Goal: Task Accomplishment & Management: Manage account settings

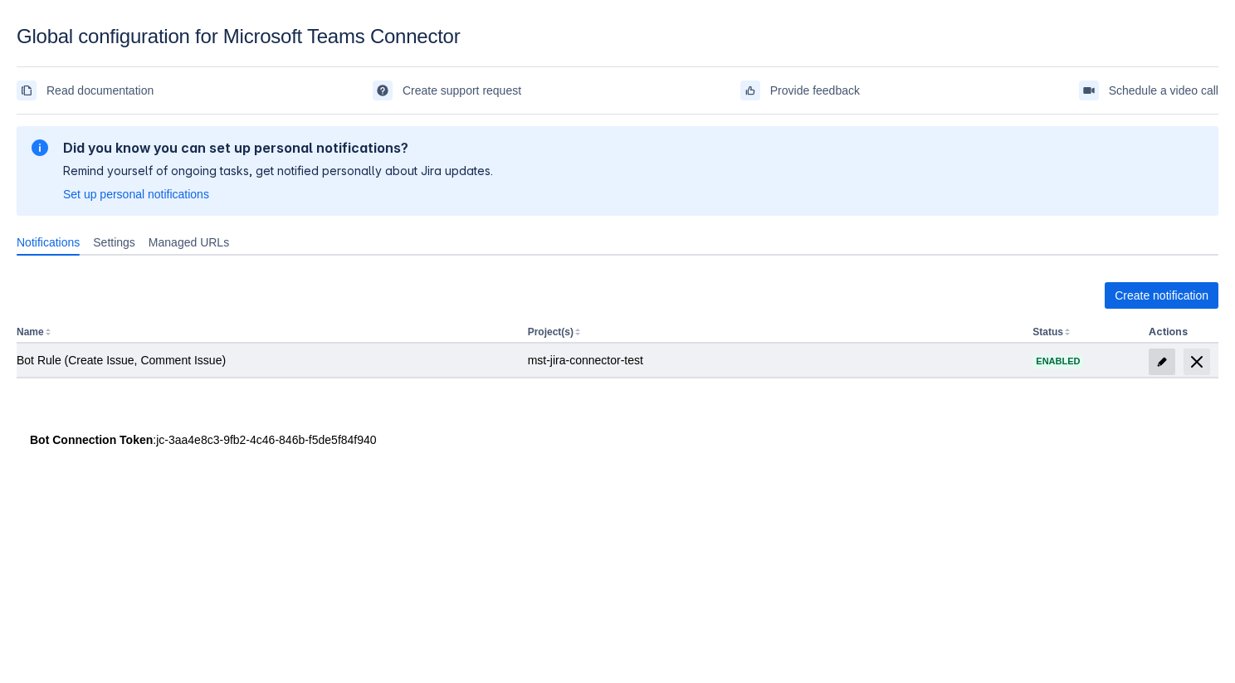
click at [1158, 361] on span "edit" at bounding box center [1161, 361] width 13 height 13
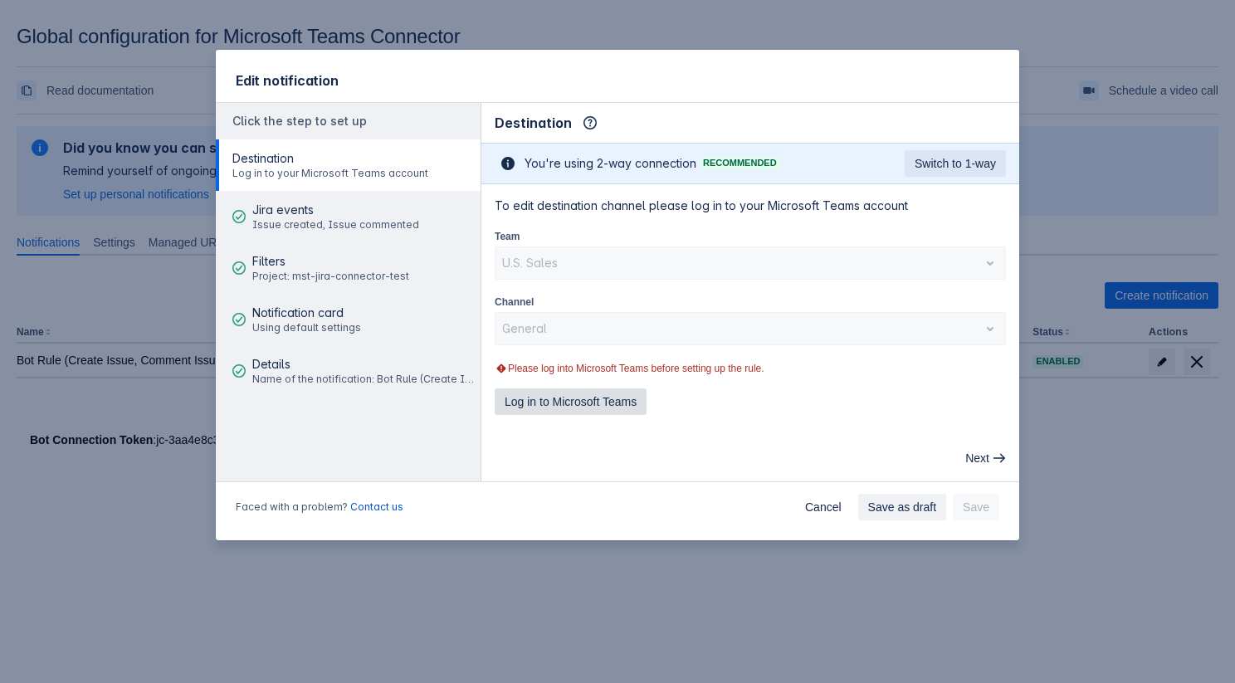
click at [590, 397] on span "Log in to Microsoft Teams" at bounding box center [570, 401] width 132 height 27
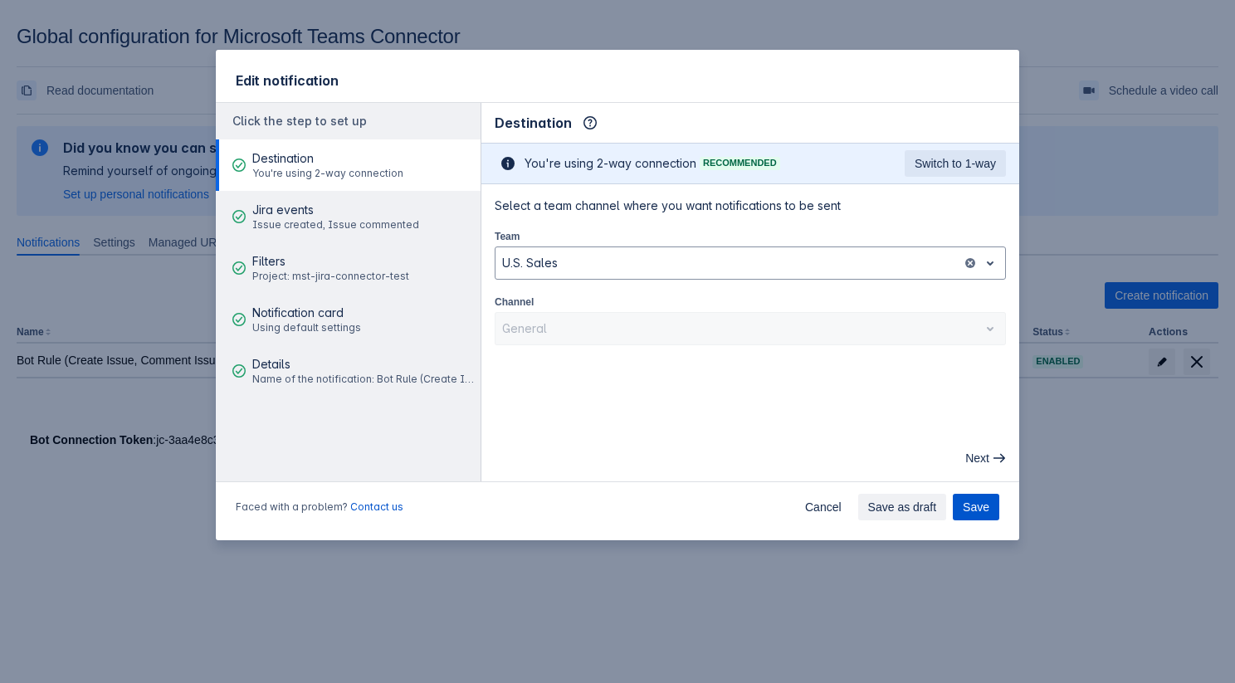
click at [977, 502] on span "Save" at bounding box center [975, 507] width 27 height 27
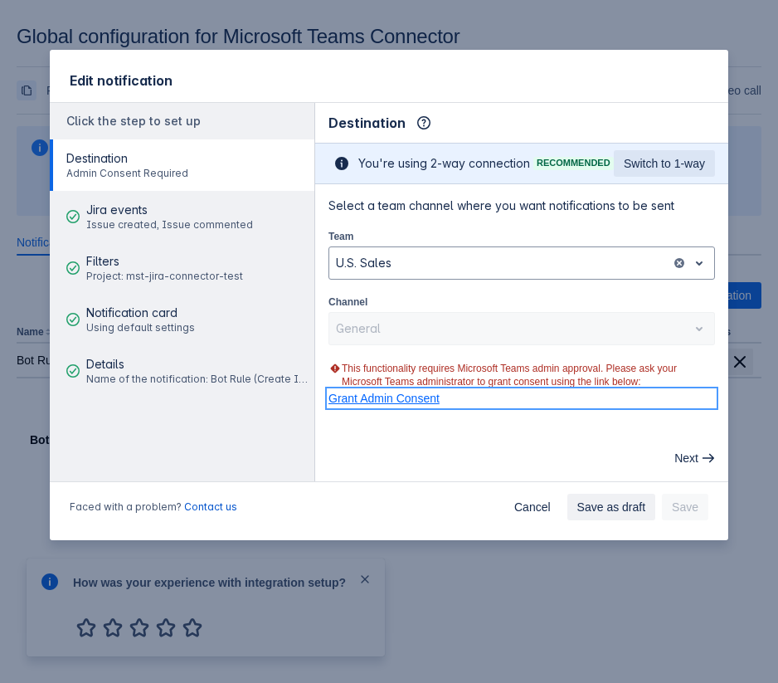
click at [396, 402] on link "Grant Admin Consent" at bounding box center [522, 398] width 387 height 17
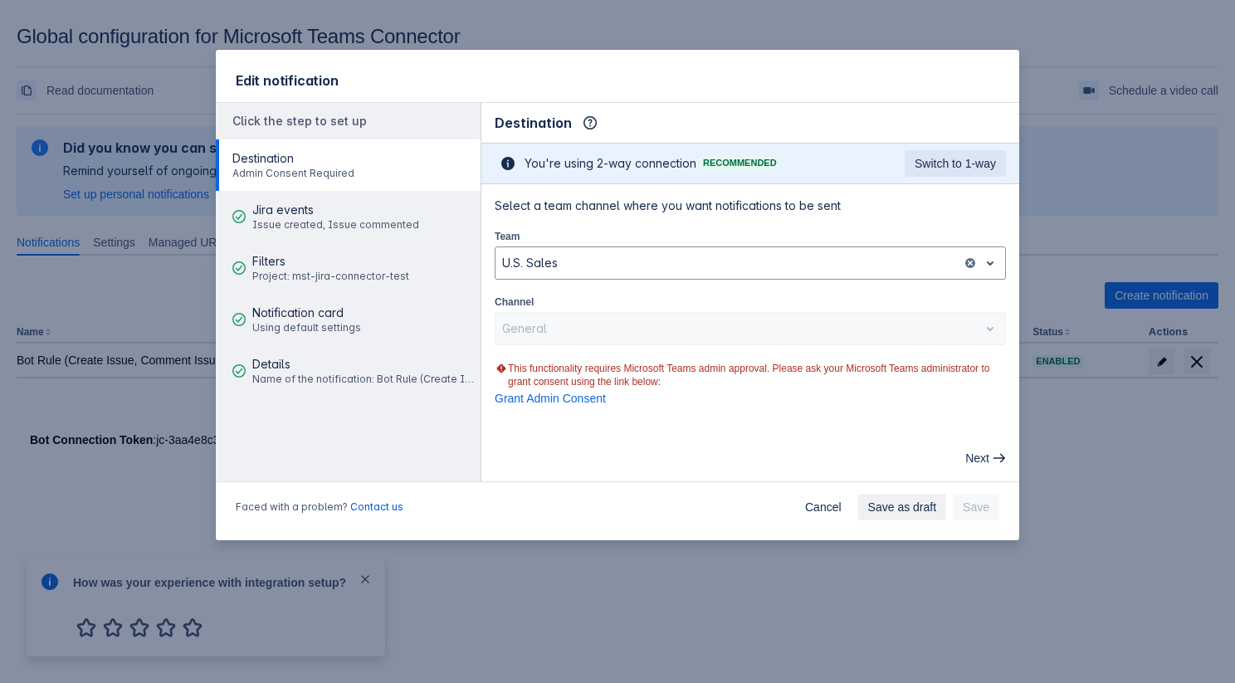
click at [584, 426] on main "Destination Info This determines how and where the bot will send notifications …" at bounding box center [750, 292] width 538 height 378
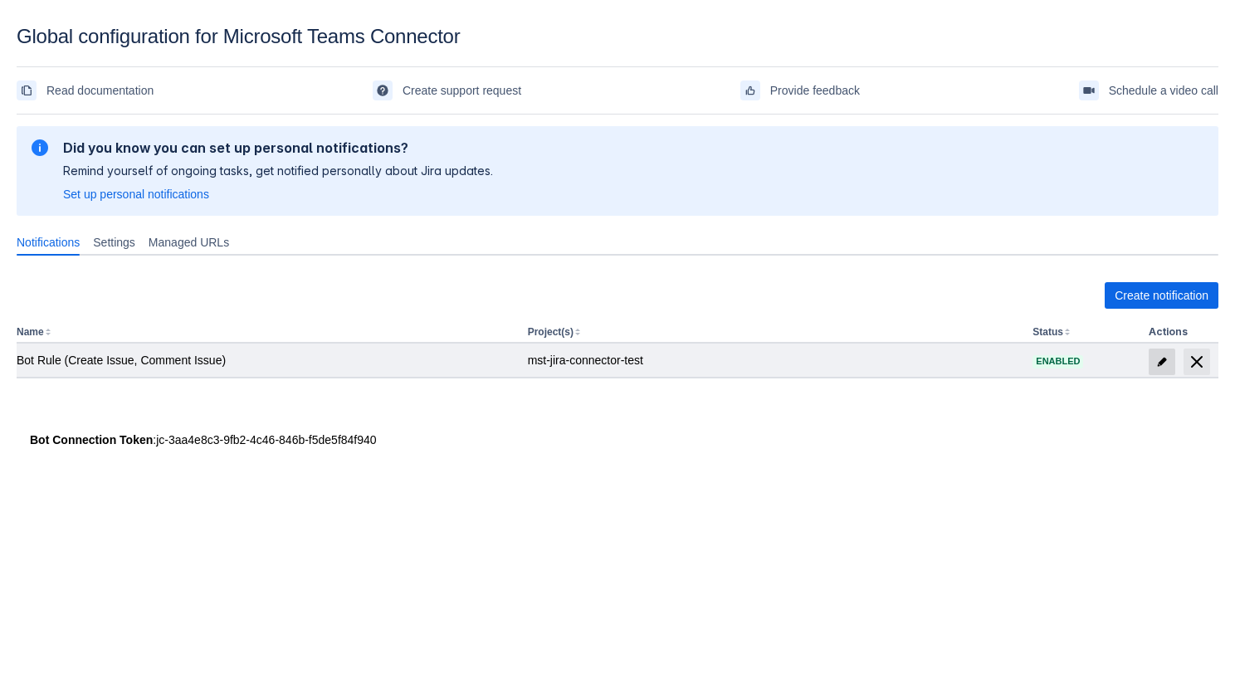
click at [1168, 358] on span at bounding box center [1161, 361] width 27 height 27
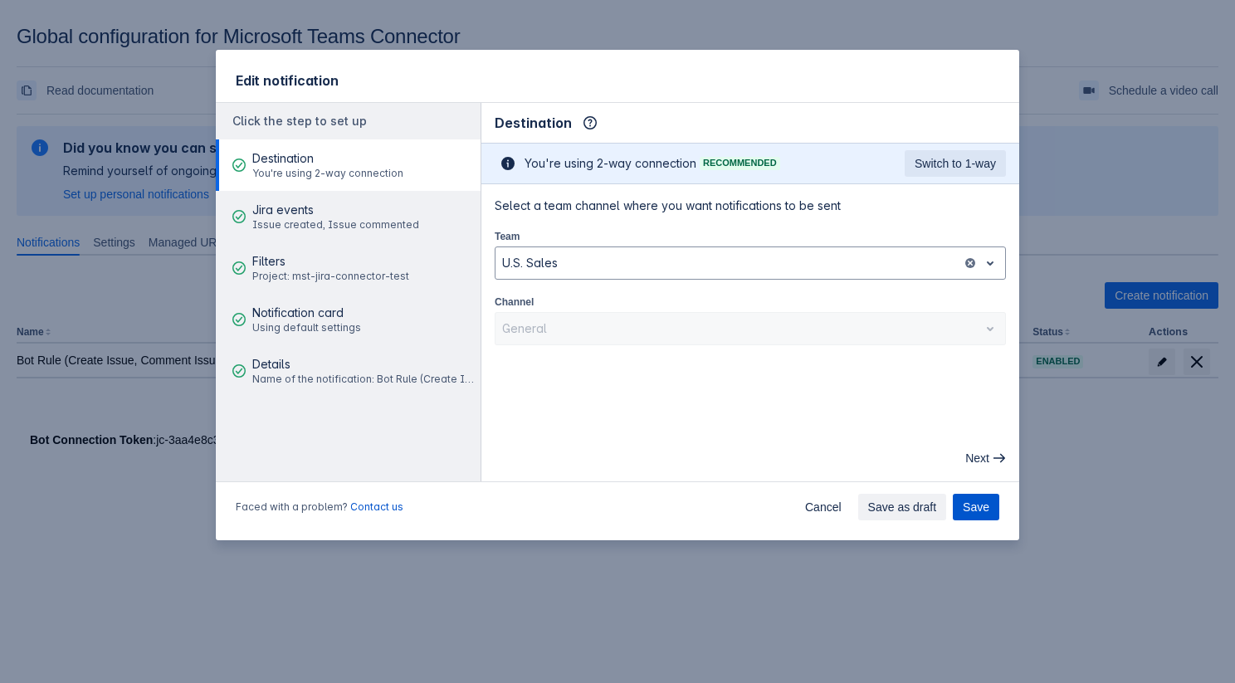
click at [962, 506] on span "Save" at bounding box center [975, 507] width 27 height 27
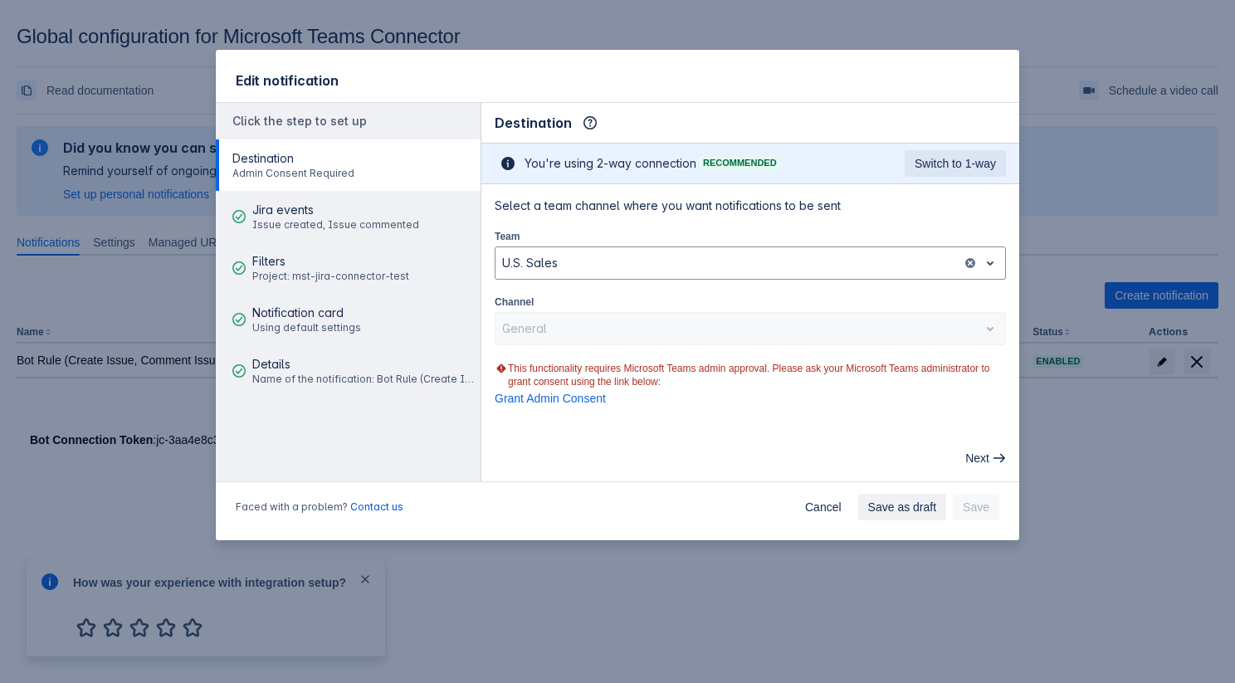
click at [756, 358] on div "This functionality requires Microsoft Teams admin approval. Please ask your Mic…" at bounding box center [749, 382] width 511 height 48
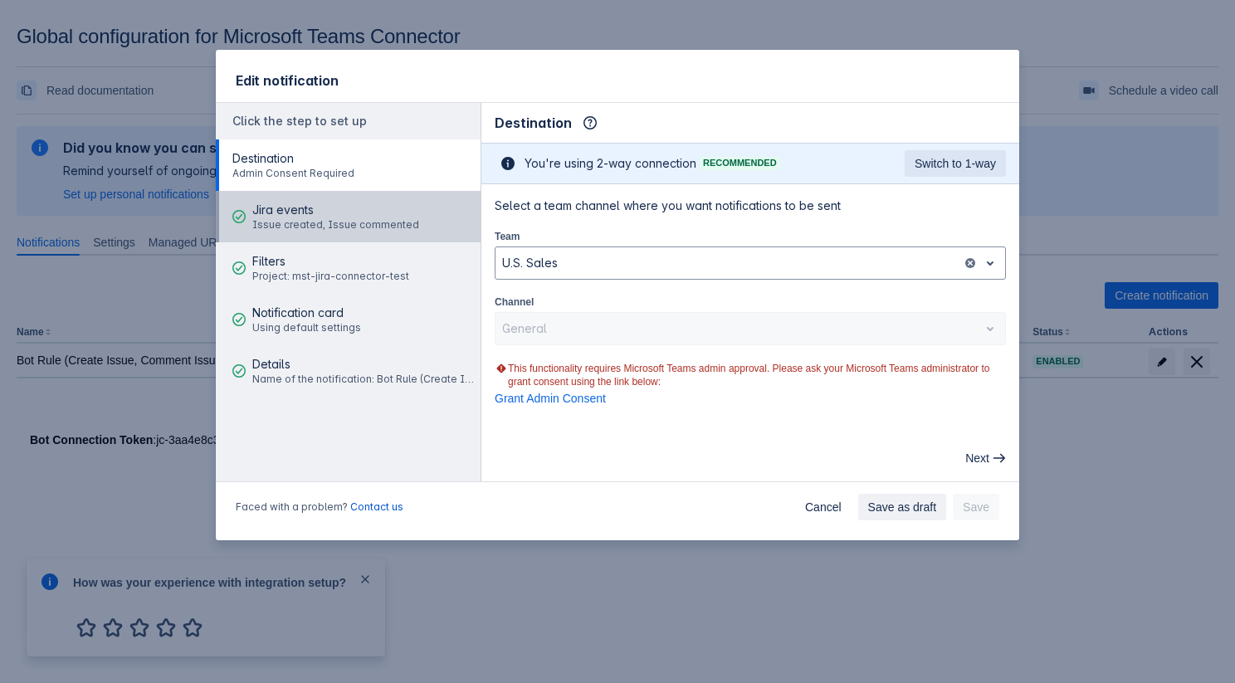
click at [300, 224] on span "Issue created, Issue commented" at bounding box center [335, 224] width 167 height 13
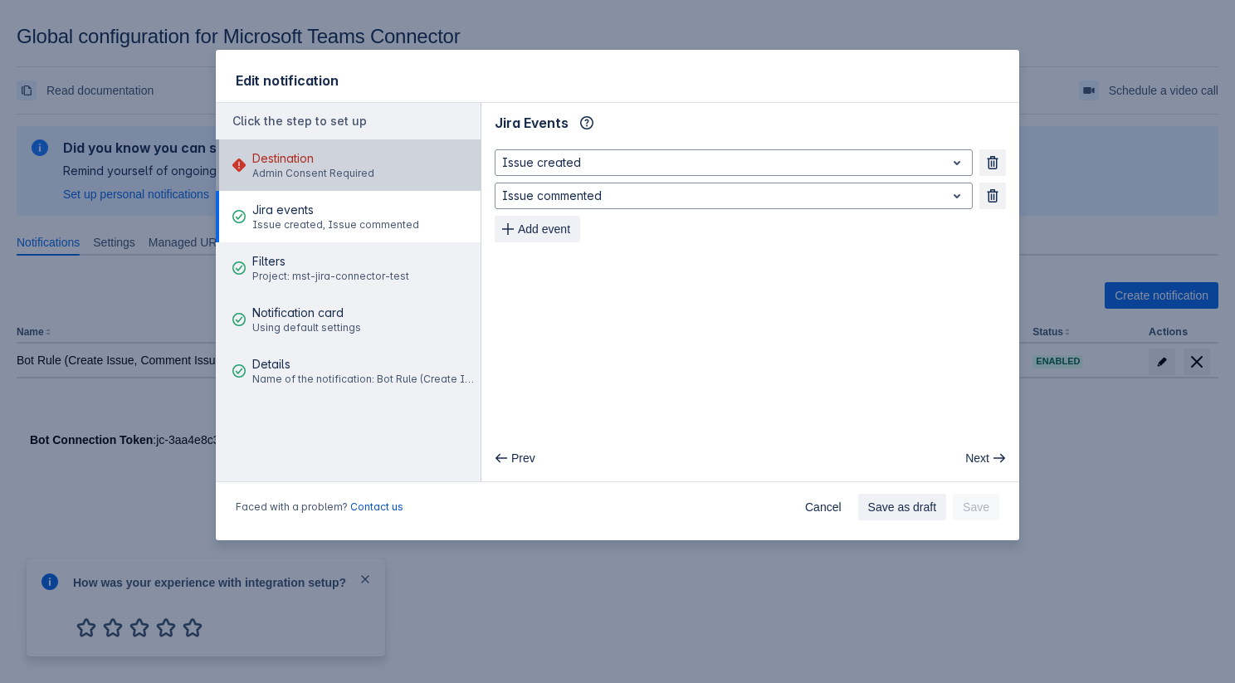
click at [282, 182] on div "Destination Admin Consent Required" at bounding box center [313, 165] width 122 height 50
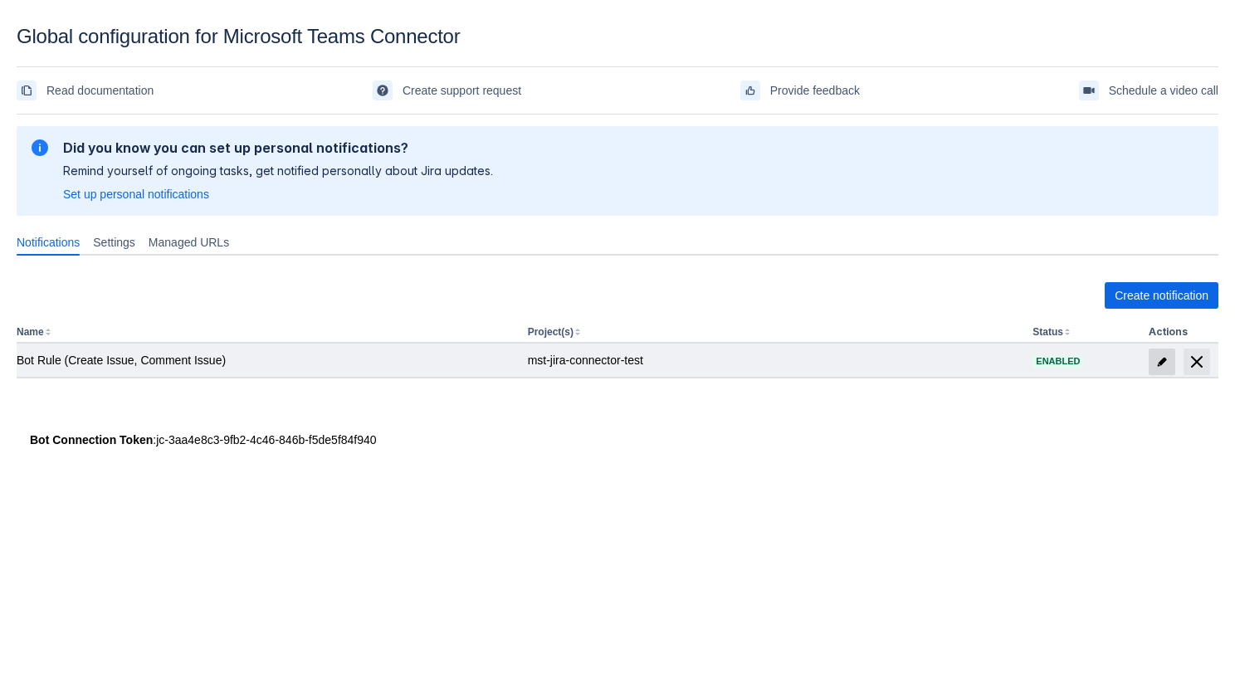
click at [1156, 360] on span "edit" at bounding box center [1161, 361] width 13 height 13
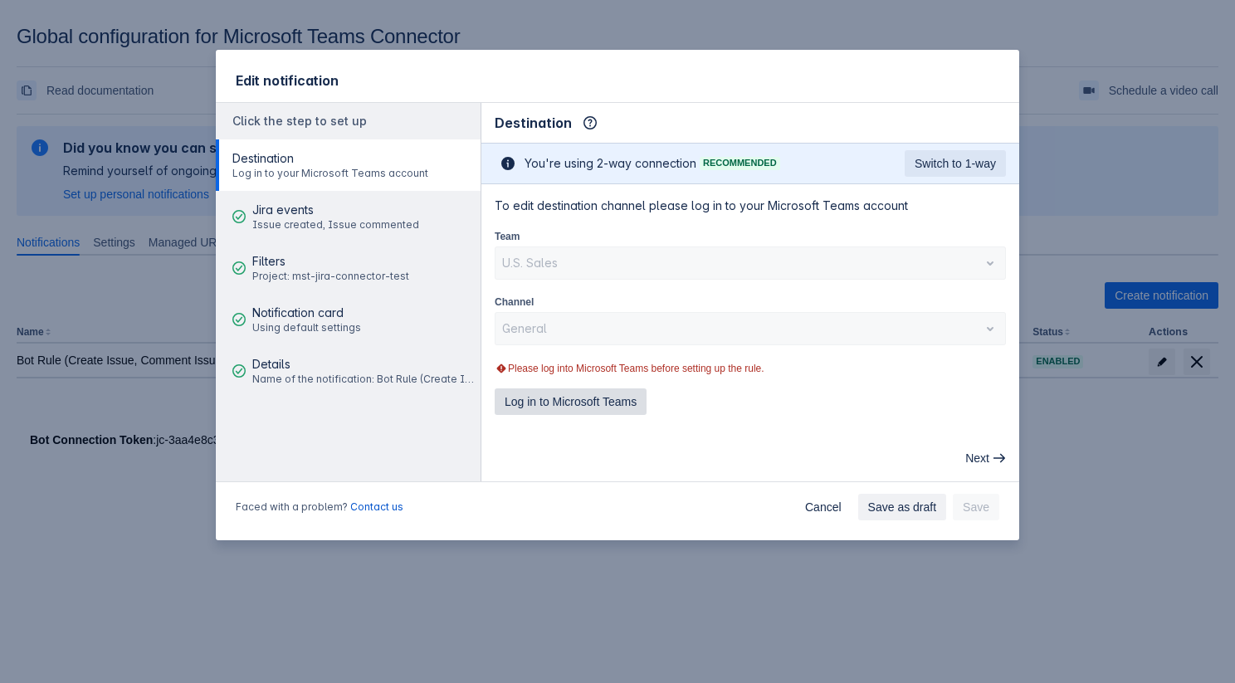
click at [602, 400] on span "Log in to Microsoft Teams" at bounding box center [570, 401] width 132 height 27
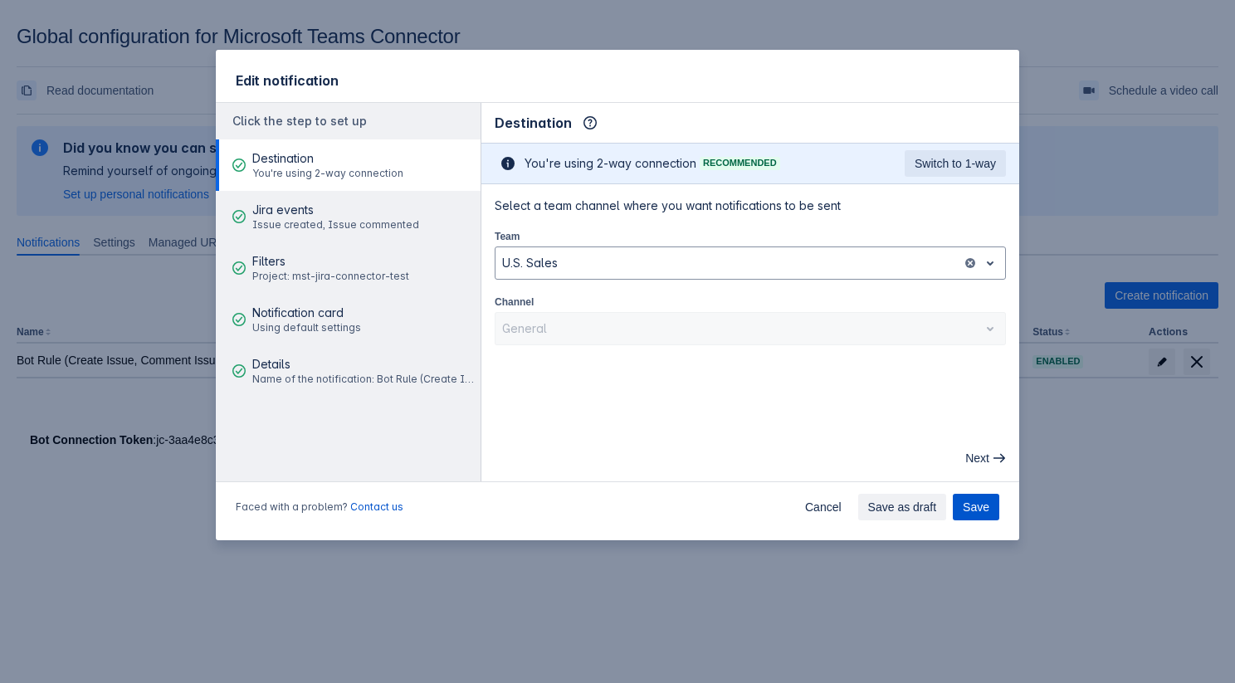
click at [982, 509] on span "Save" at bounding box center [975, 507] width 27 height 27
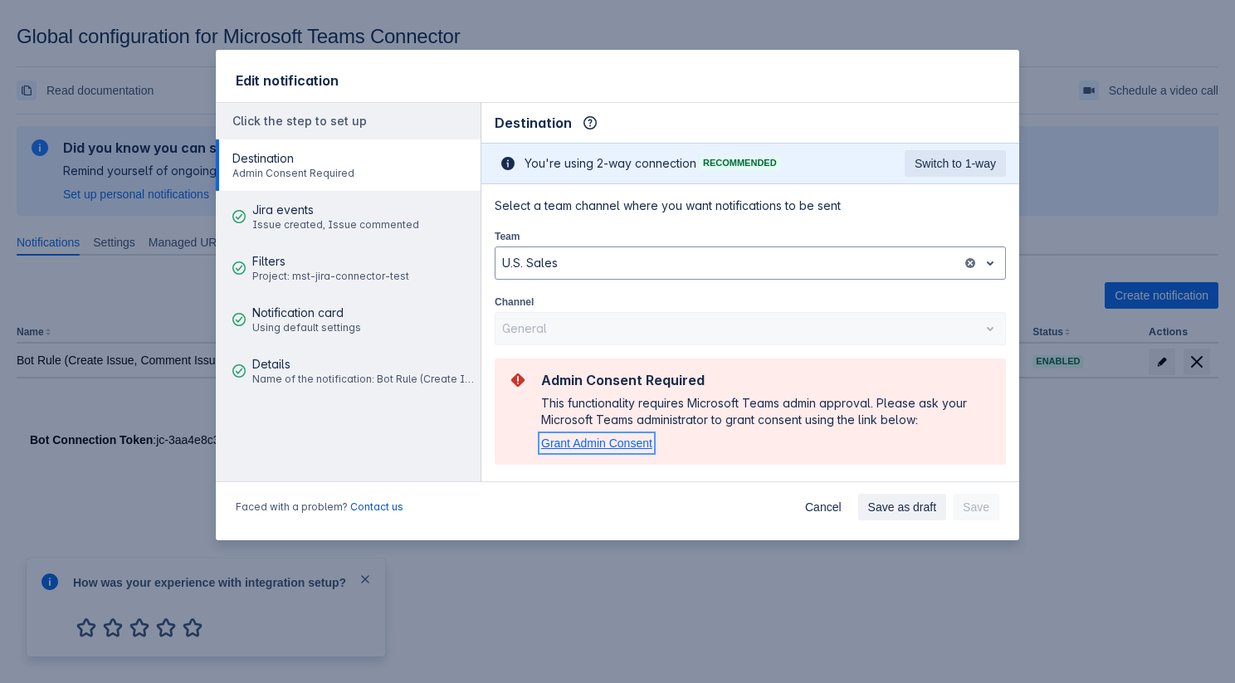
click at [605, 438] on span "Grant Admin Consent" at bounding box center [596, 442] width 111 height 13
click at [680, 222] on div "Select a team channel where you want notifications to be sent Team U.S. Sales C…" at bounding box center [749, 330] width 511 height 267
click at [919, 465] on div "Select a team channel where you want notifications to be sent Team U.S. Sales C…" at bounding box center [750, 331] width 538 height 294
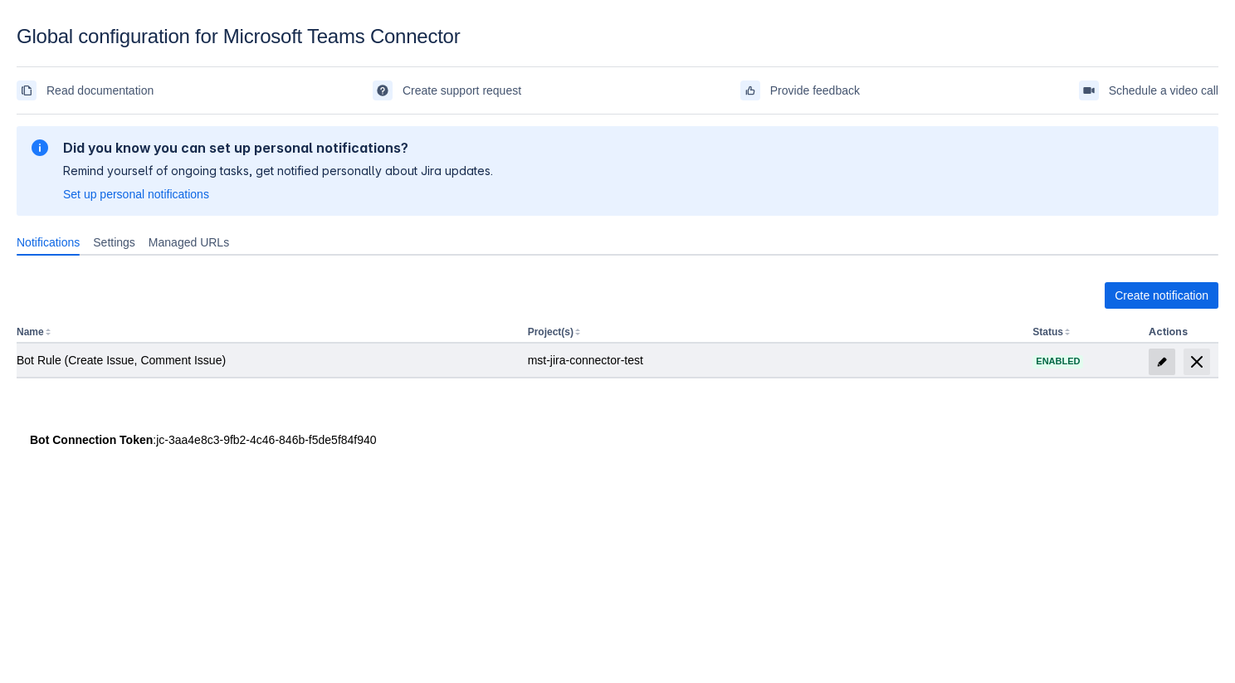
click at [1157, 368] on span at bounding box center [1161, 361] width 27 height 27
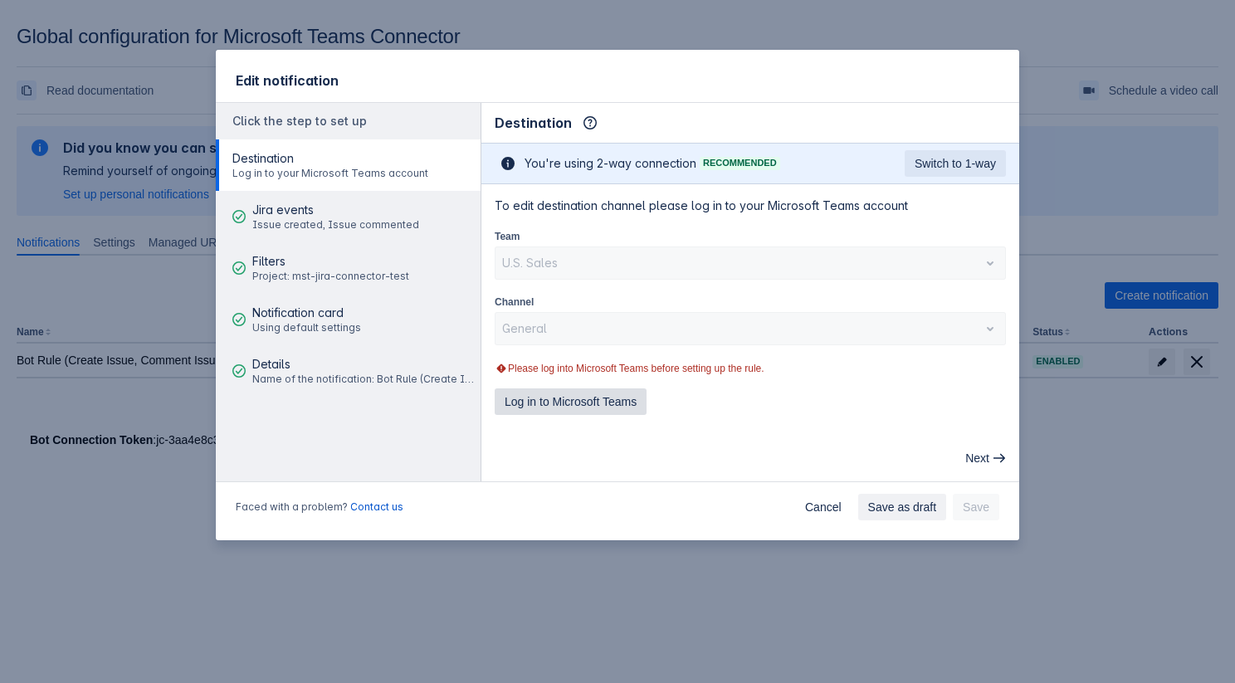
click at [604, 402] on span "Log in to Microsoft Teams" at bounding box center [570, 401] width 132 height 27
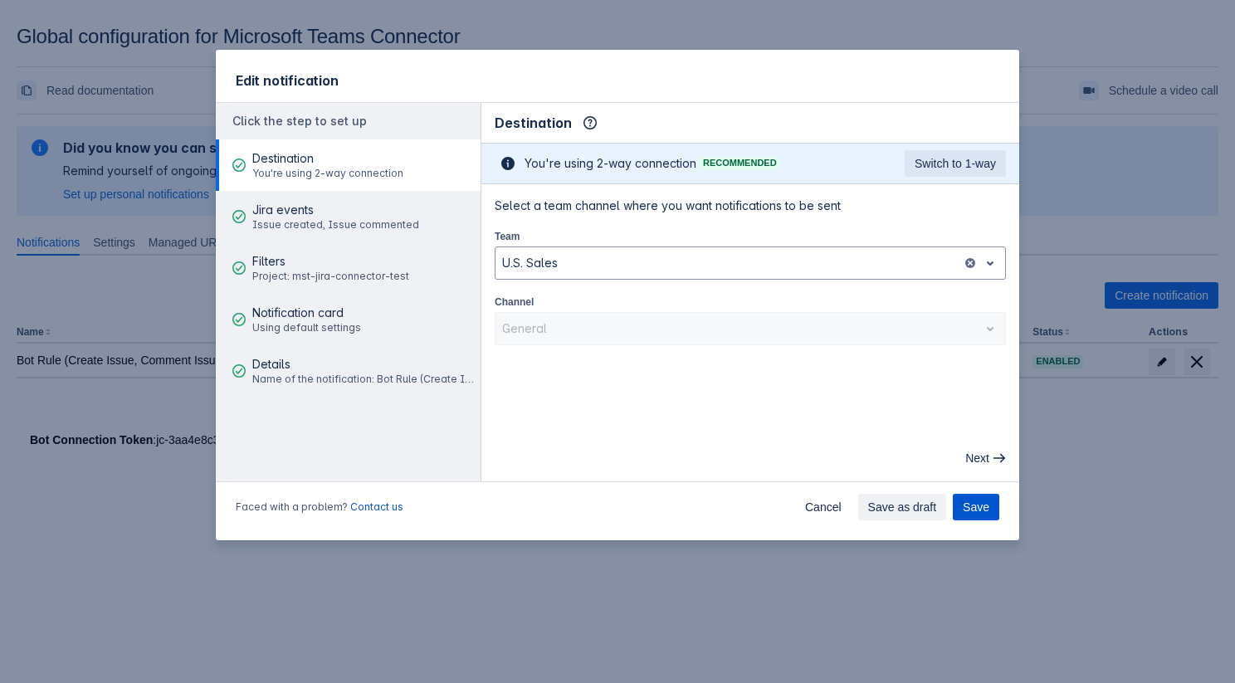
click at [986, 514] on span "Save" at bounding box center [975, 507] width 27 height 27
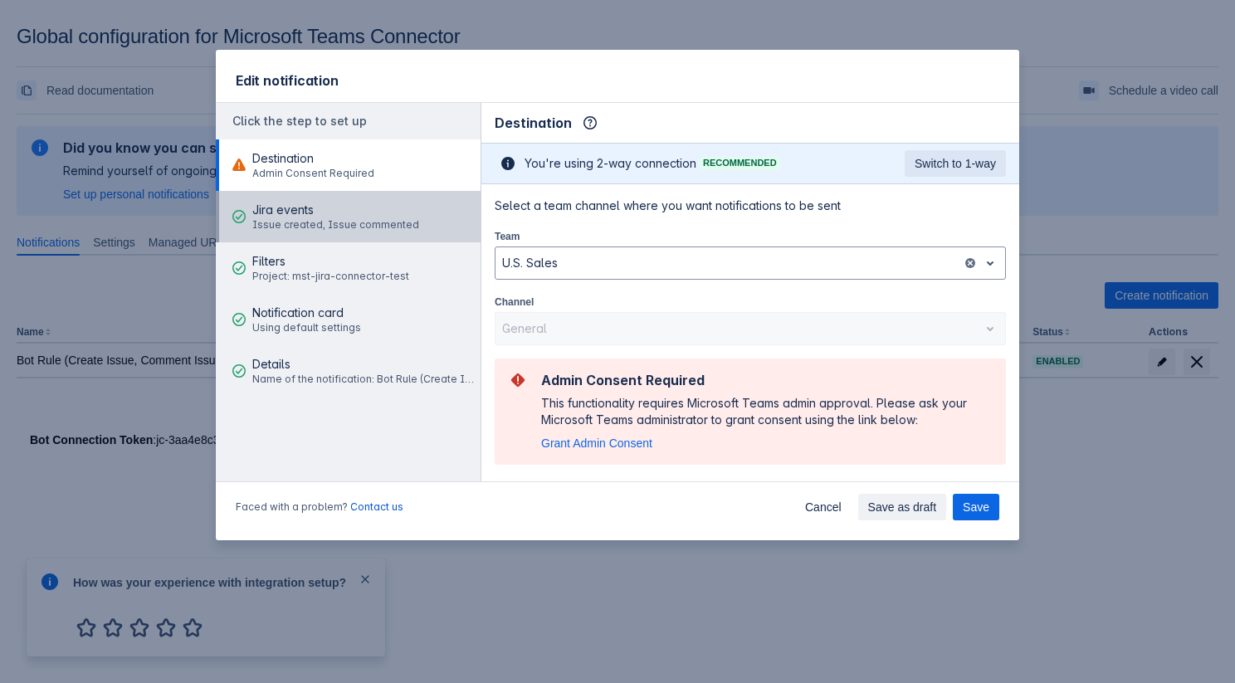
click at [370, 241] on div "Jira events Issue created, Issue commented" at bounding box center [335, 217] width 167 height 50
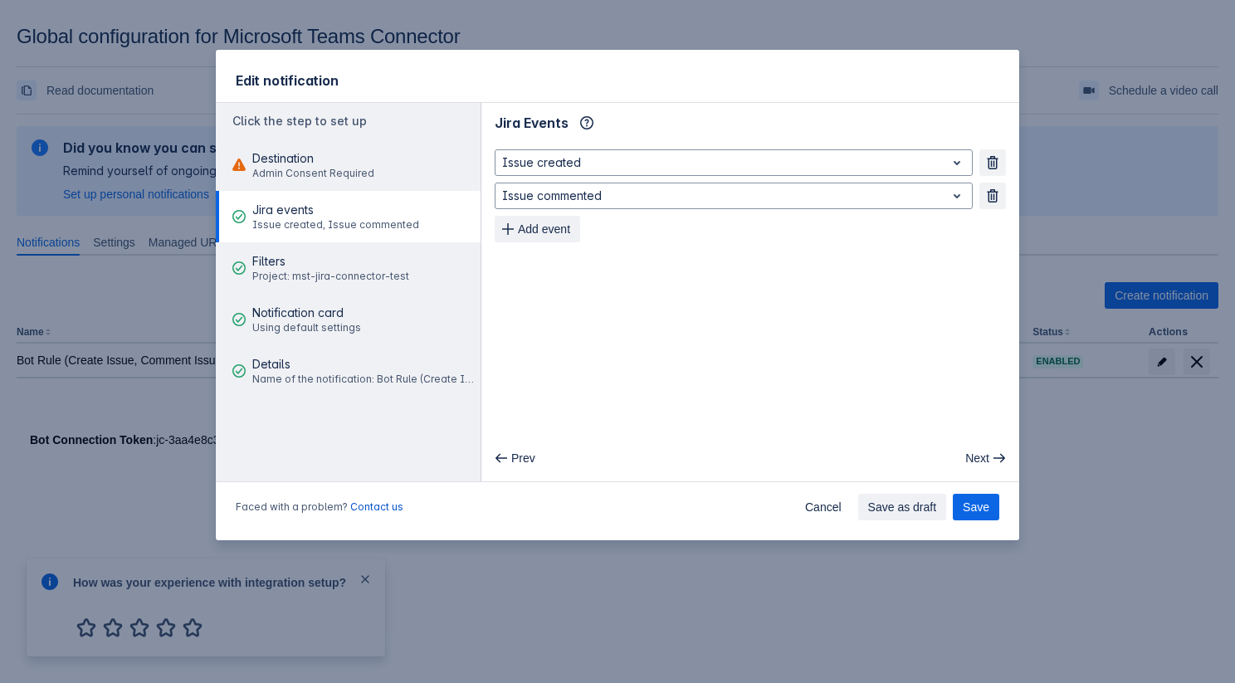
click at [363, 192] on div "Jira events Issue created, Issue commented" at bounding box center [335, 217] width 167 height 50
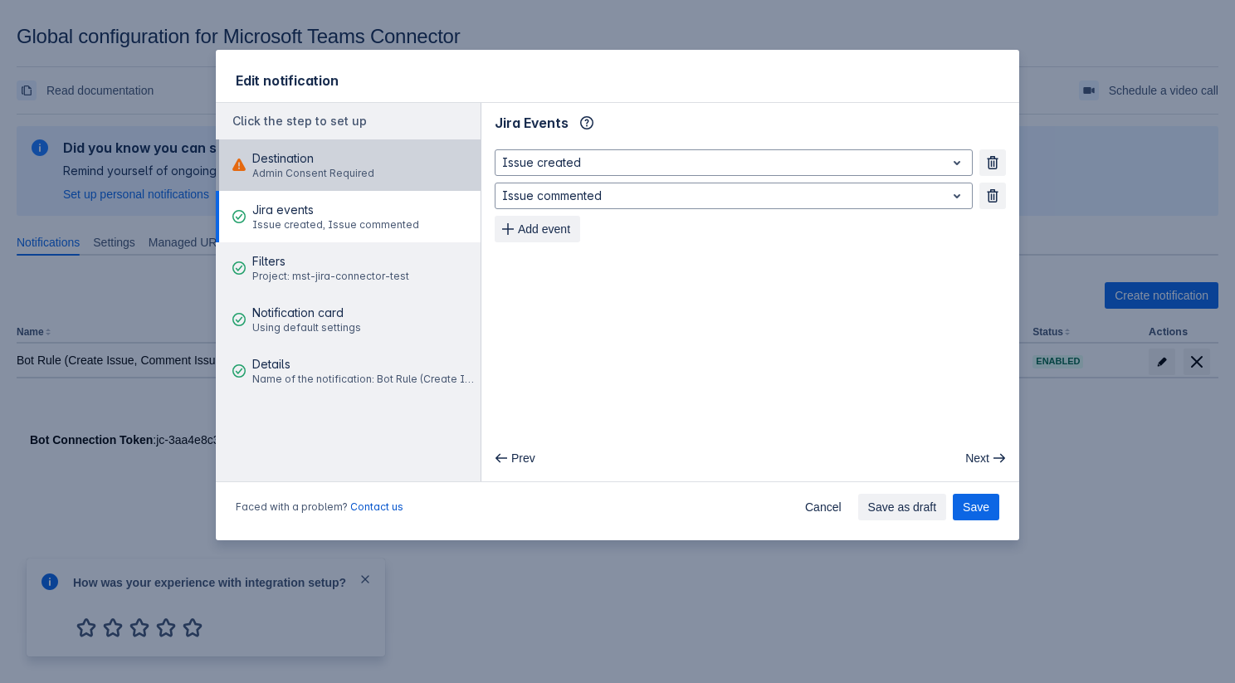
click at [354, 165] on span "Destination" at bounding box center [313, 158] width 122 height 17
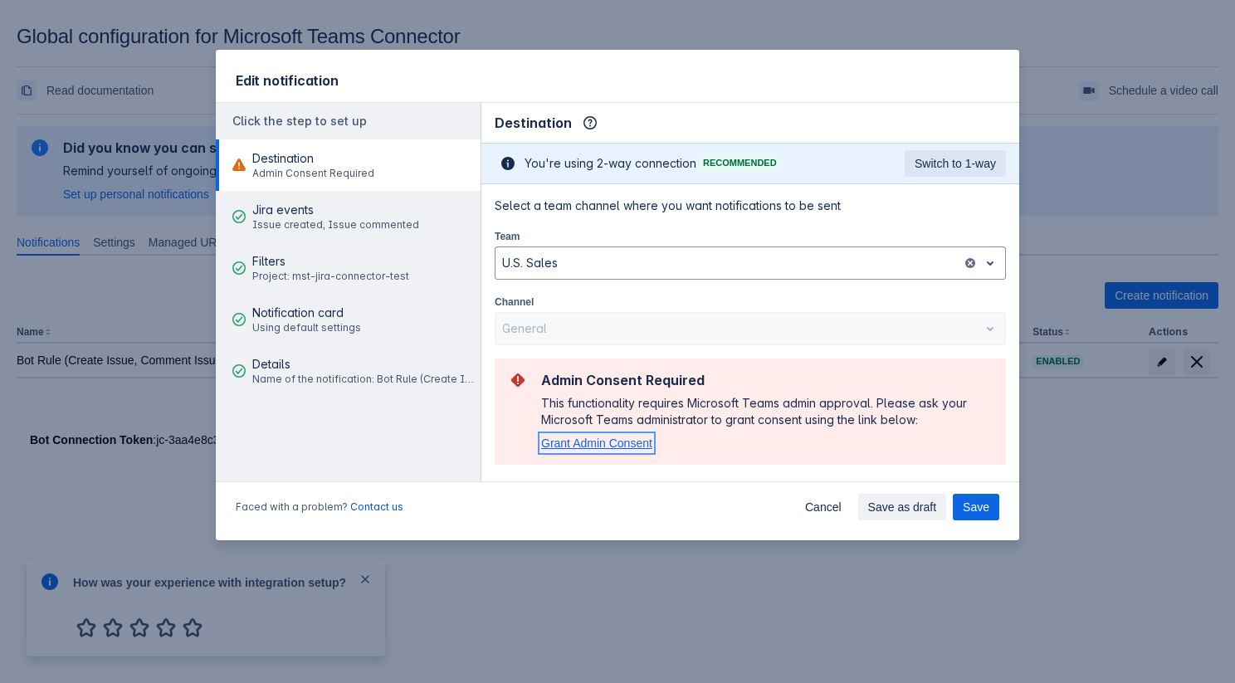
click at [601, 438] on span "Grant Admin Consent" at bounding box center [596, 442] width 111 height 13
click at [548, 417] on div "This functionality requires Microsoft Teams admin approval. Please ask your Mic…" at bounding box center [766, 411] width 451 height 33
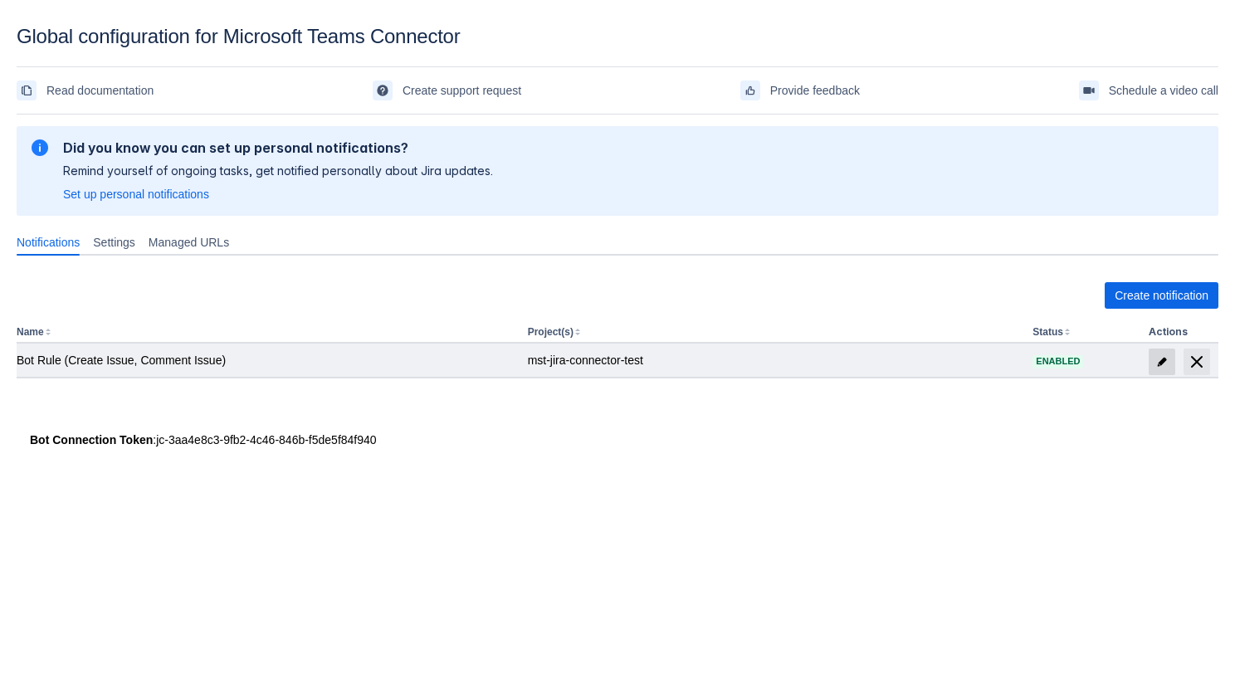
click at [1160, 363] on span "edit" at bounding box center [1161, 361] width 13 height 13
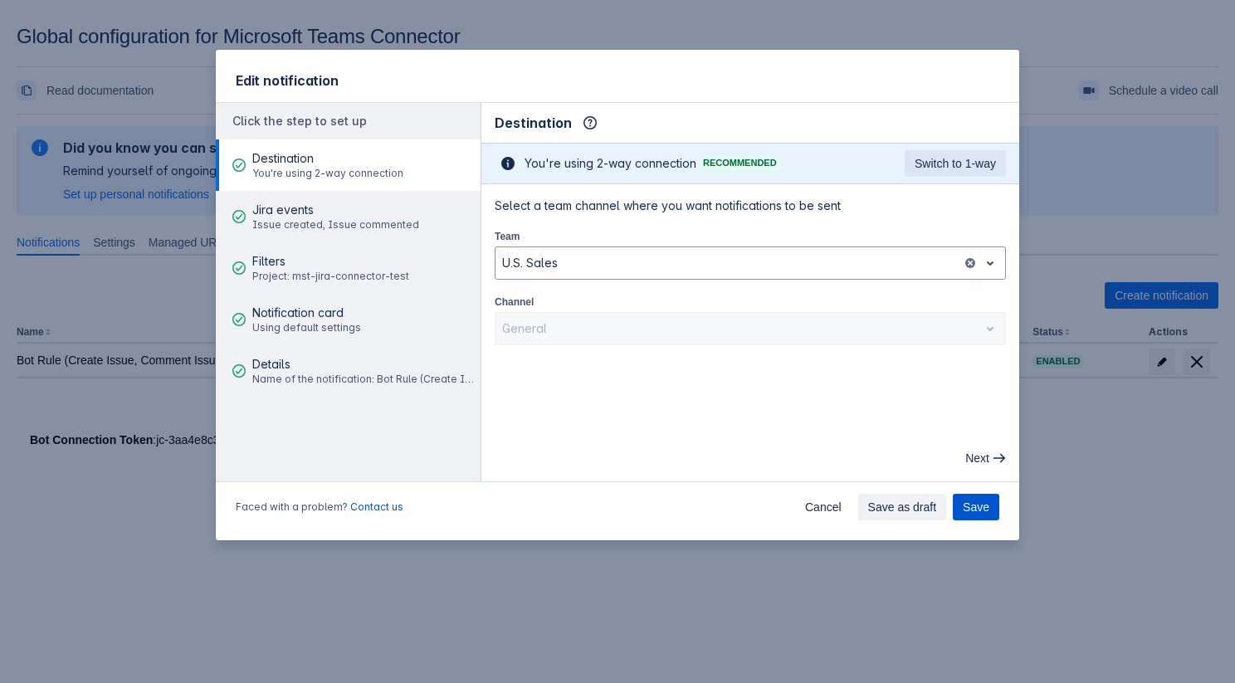
click at [968, 501] on span "Save" at bounding box center [975, 507] width 27 height 27
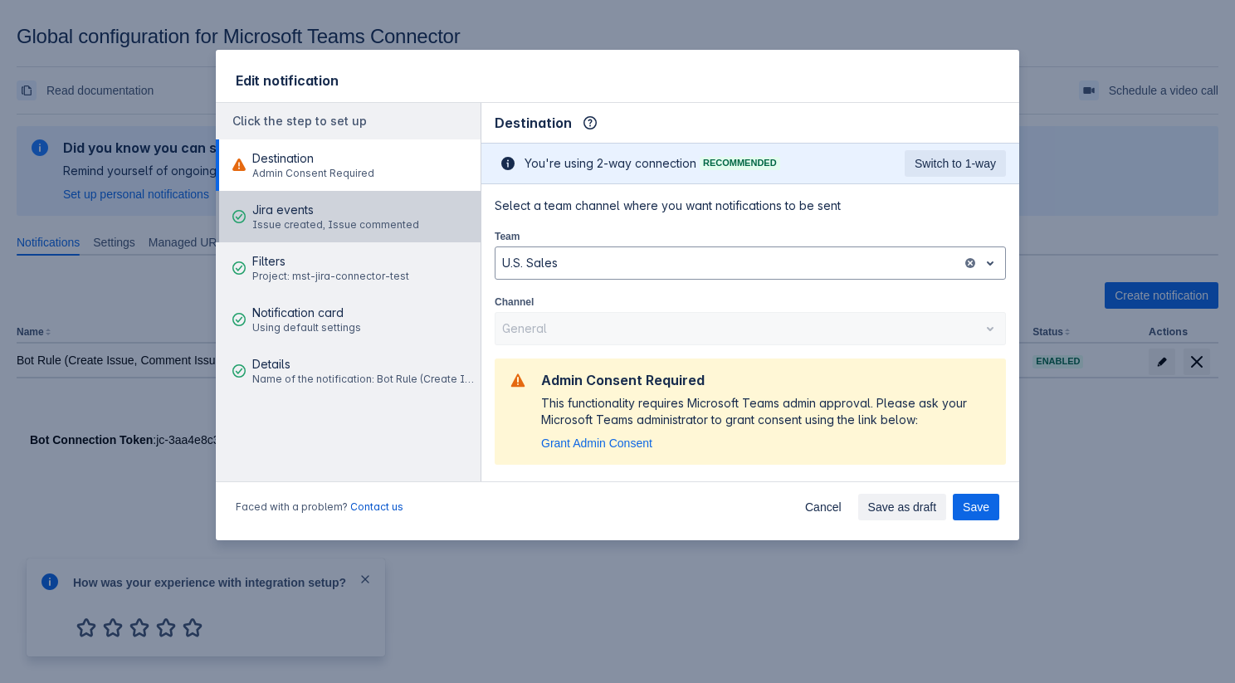
click at [342, 205] on span "Jira events" at bounding box center [335, 210] width 167 height 17
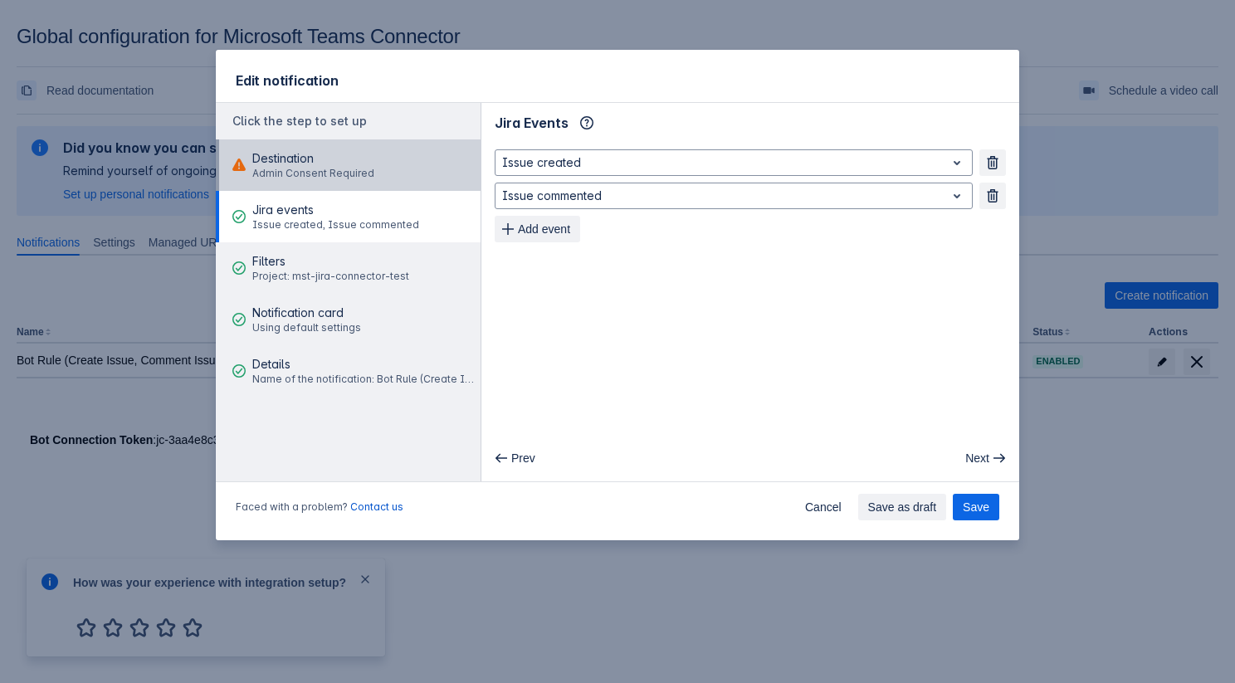
click at [321, 167] on span "Admin Consent Required" at bounding box center [313, 173] width 122 height 13
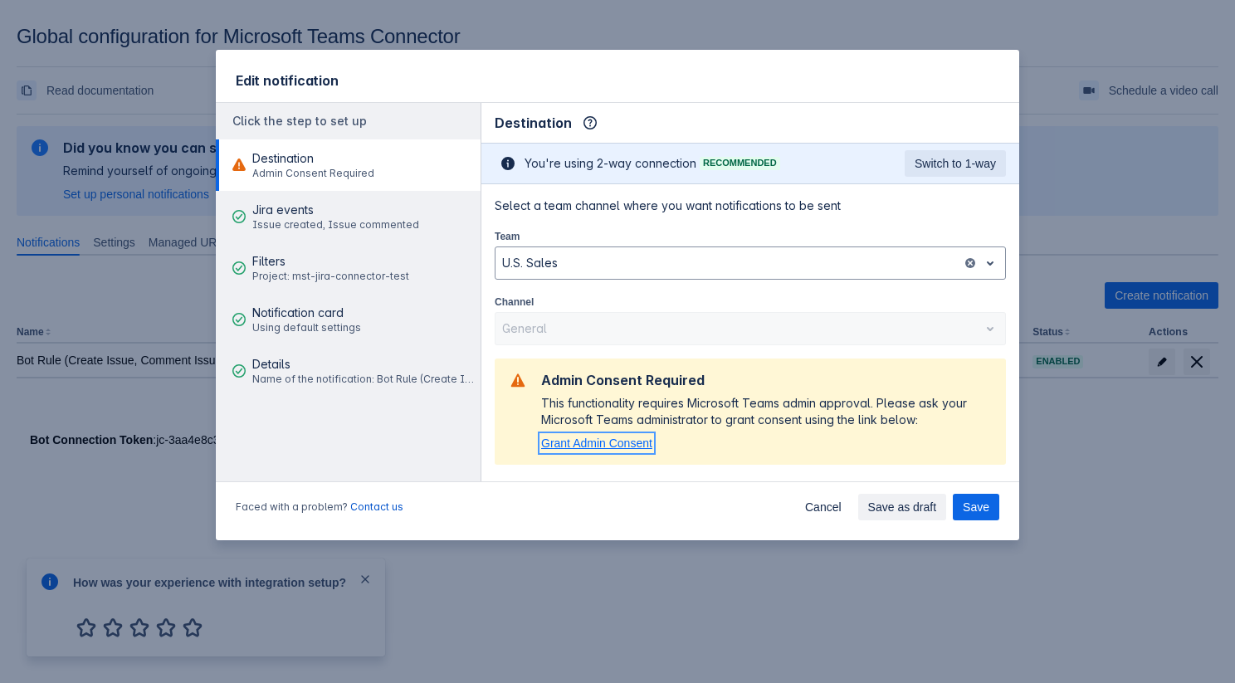
click at [609, 439] on span "Grant Admin Consent" at bounding box center [596, 442] width 111 height 13
click at [1082, 164] on div "Edit notification Click the step to set up Destination Admin Consent Required J…" at bounding box center [617, 341] width 1235 height 683
click at [640, 440] on span "Grant Admin Consent" at bounding box center [596, 442] width 111 height 13
click at [961, 507] on button "Save" at bounding box center [975, 507] width 46 height 27
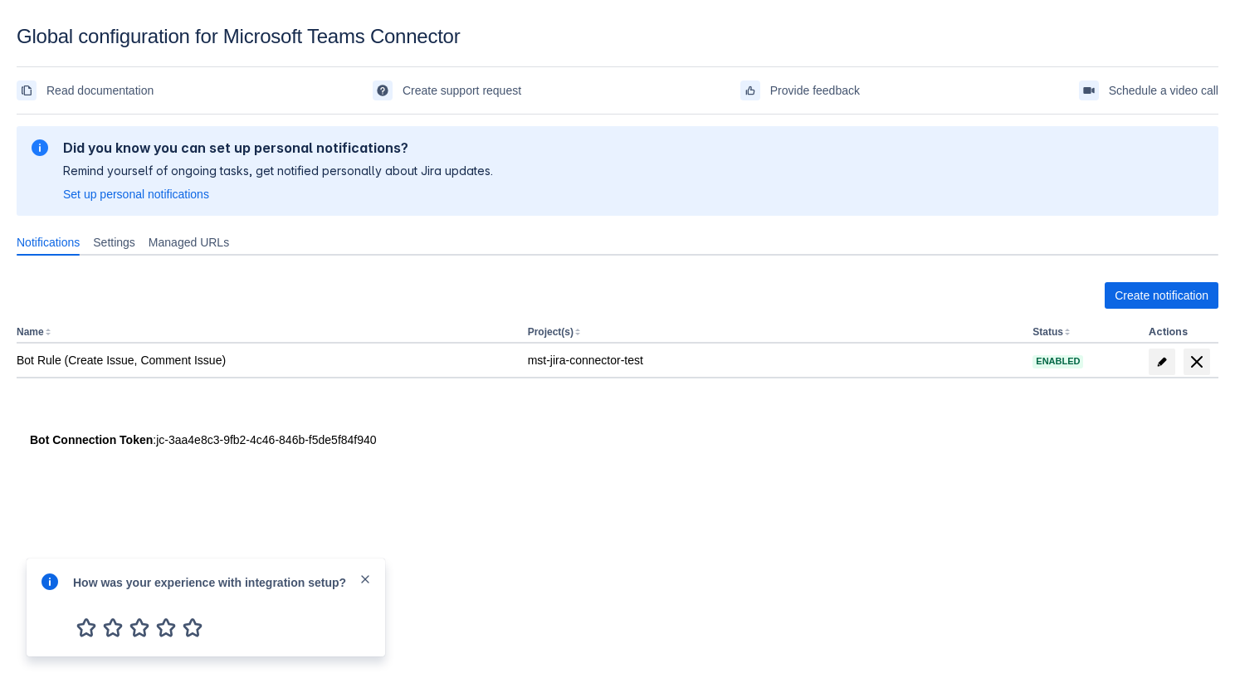
click at [363, 577] on span "close" at bounding box center [364, 578] width 13 height 13
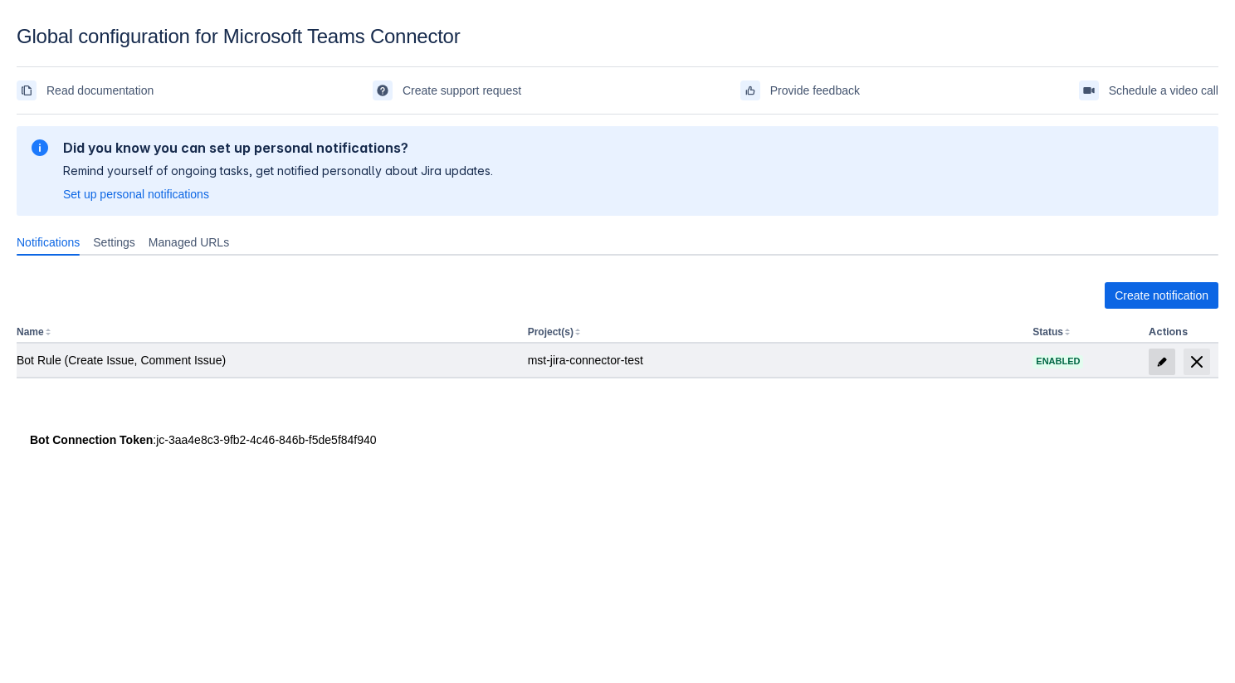
click at [1157, 364] on span "edit" at bounding box center [1161, 361] width 13 height 13
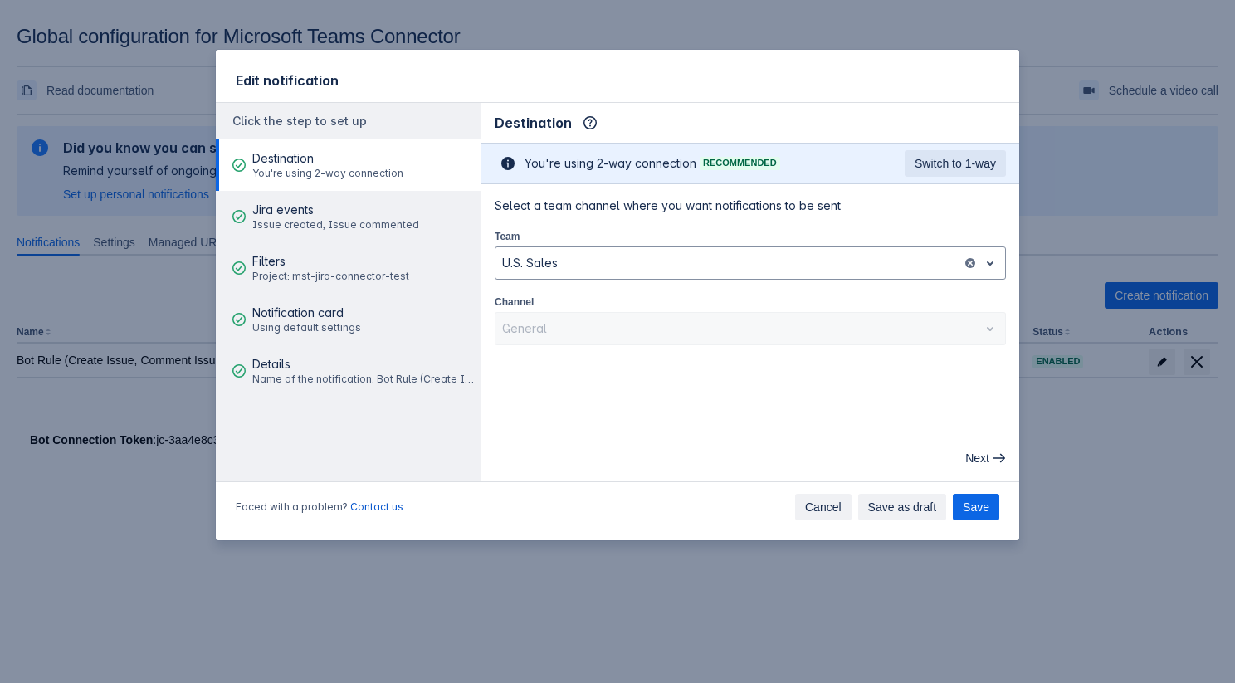
click at [825, 511] on span "Cancel" at bounding box center [823, 507] width 37 height 27
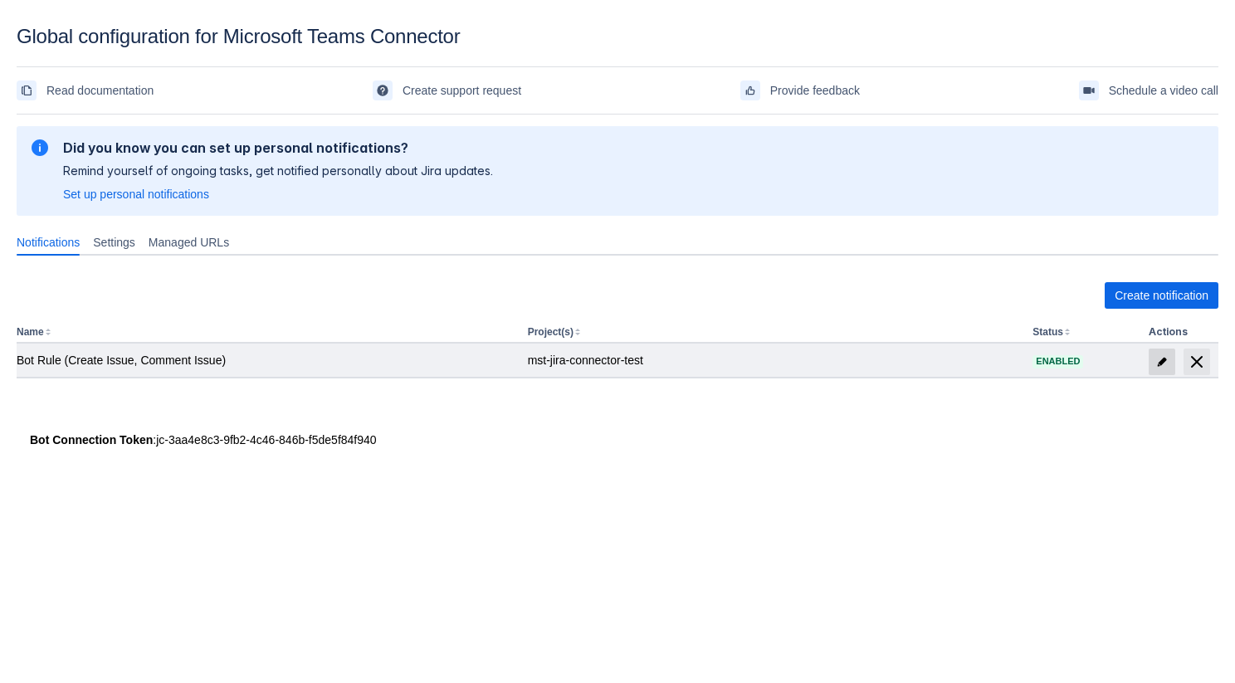
click at [1163, 361] on span "edit" at bounding box center [1161, 361] width 13 height 13
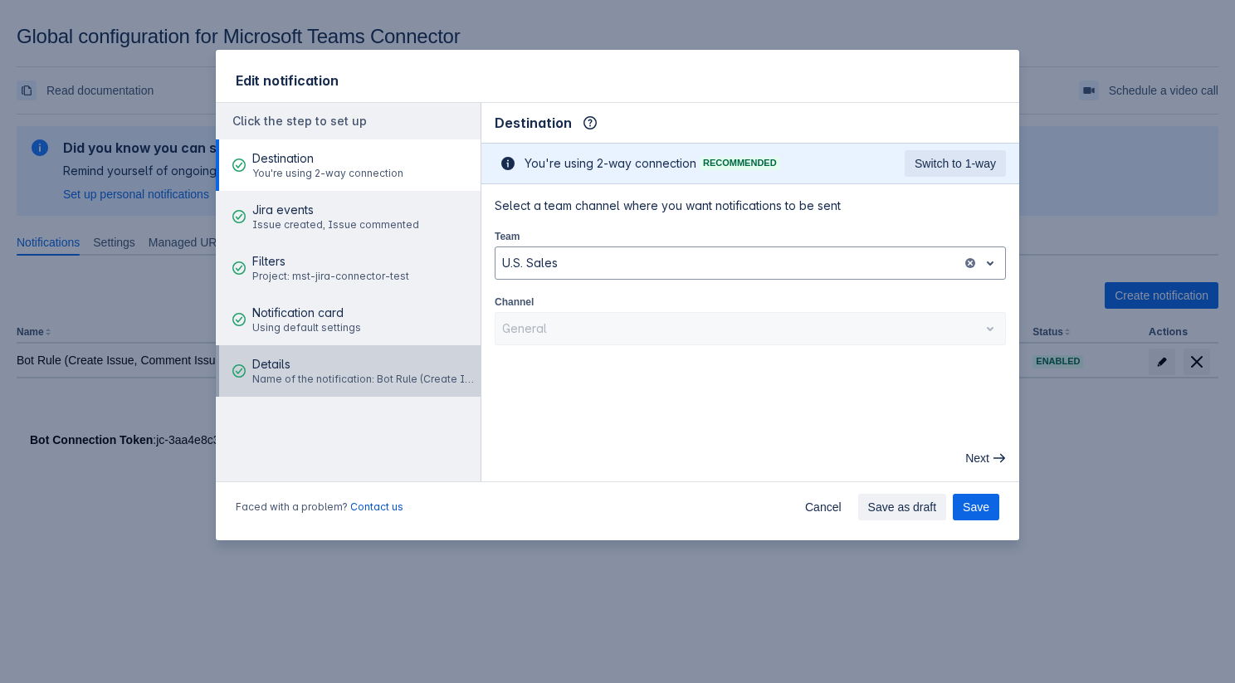
click at [344, 374] on span "Name of the notification: Bot Rule (Create Issue, Comment Issue)" at bounding box center [363, 379] width 223 height 13
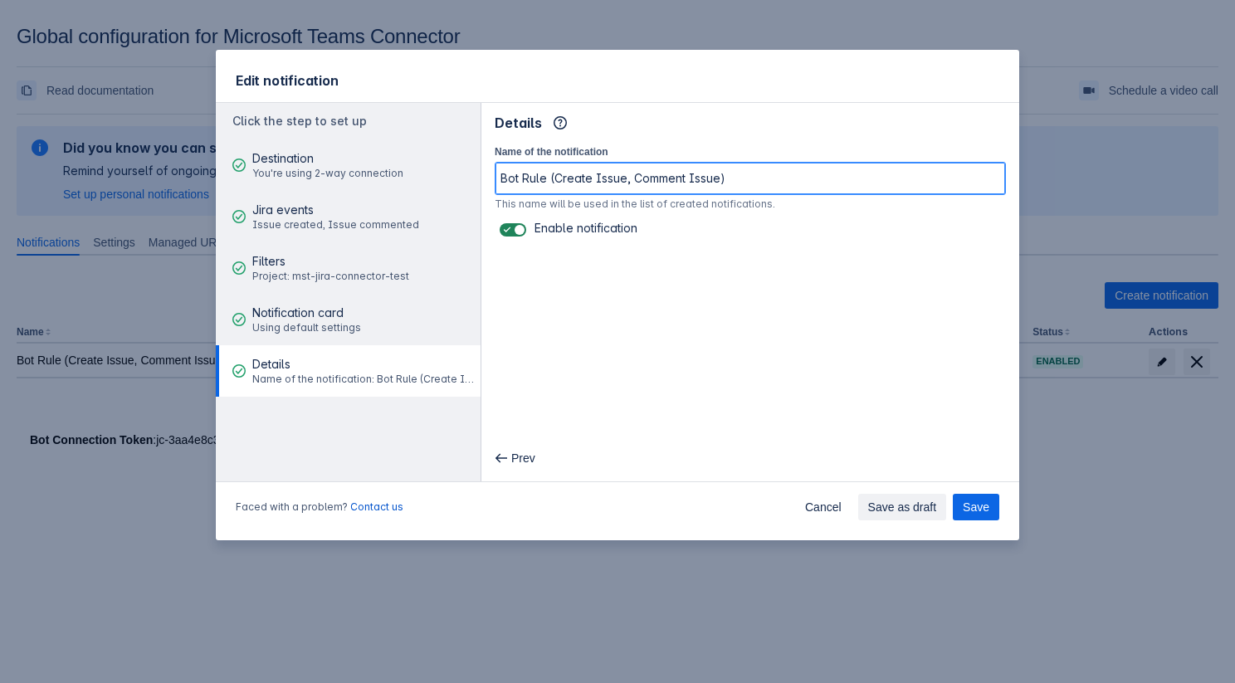
click at [743, 173] on input "Bot Rule (Create Issue, Comment Issue)" at bounding box center [749, 178] width 509 height 30
type input "Bot Rule (Create Issue, Comment Issue) 2"
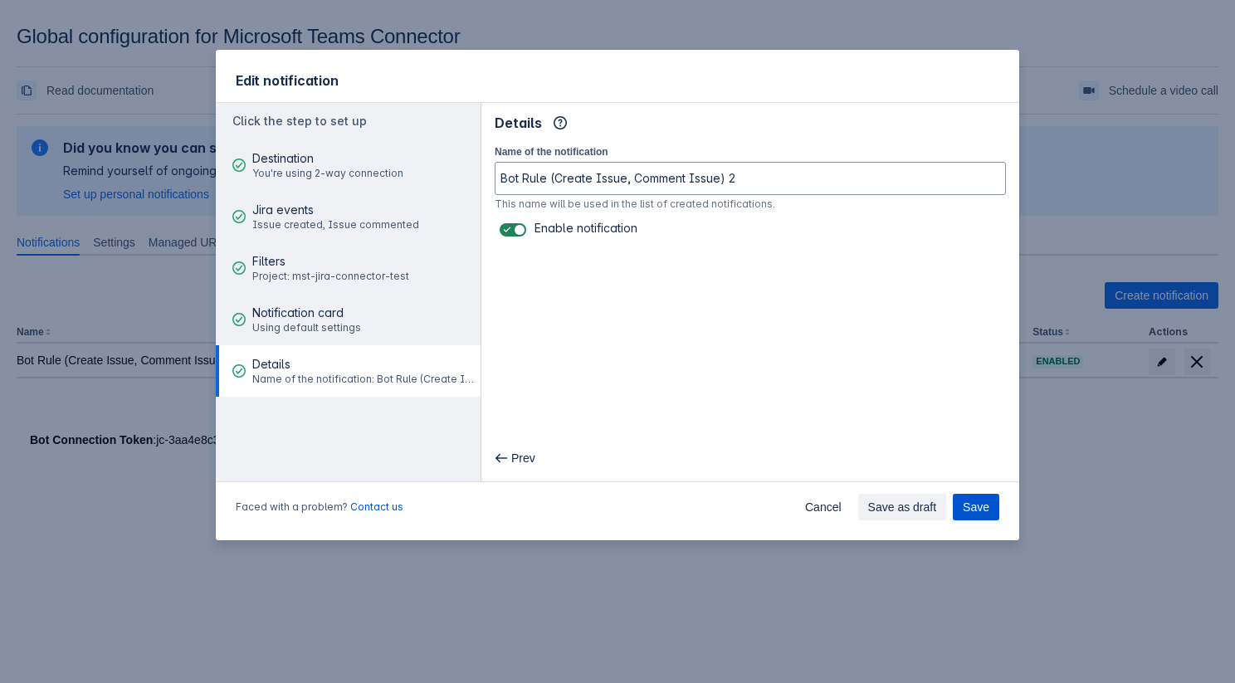
click at [967, 518] on span "Save" at bounding box center [975, 507] width 27 height 27
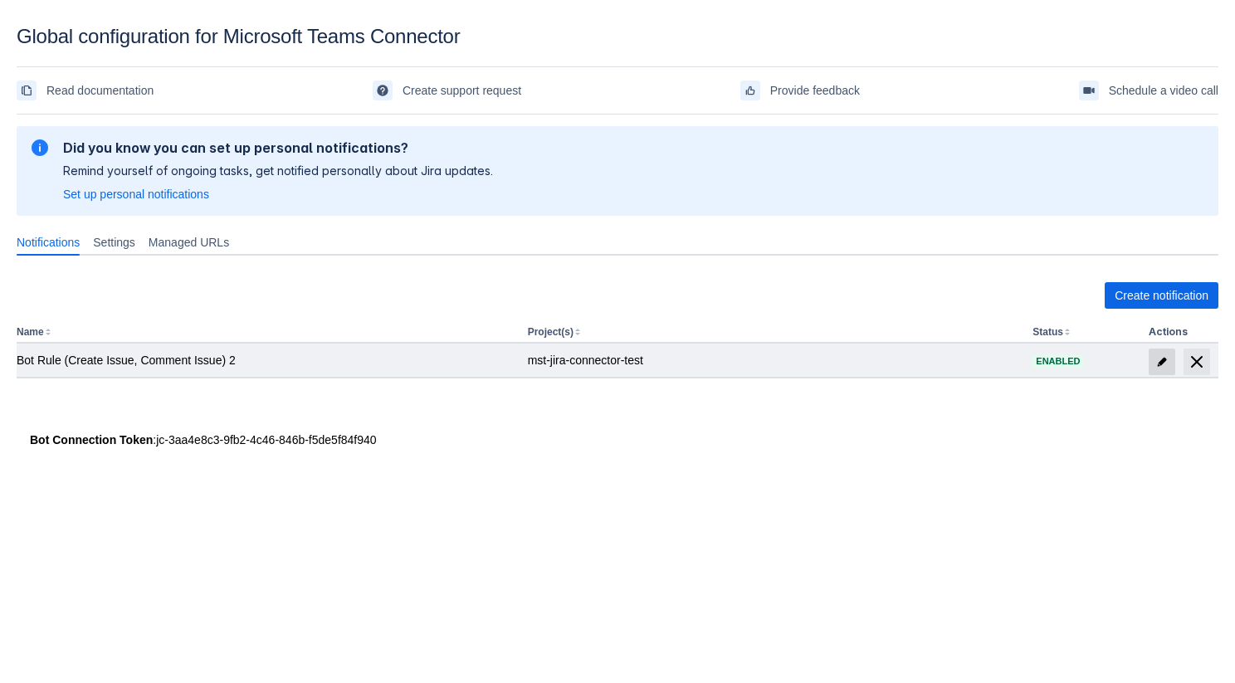
click at [1157, 353] on span at bounding box center [1161, 361] width 27 height 27
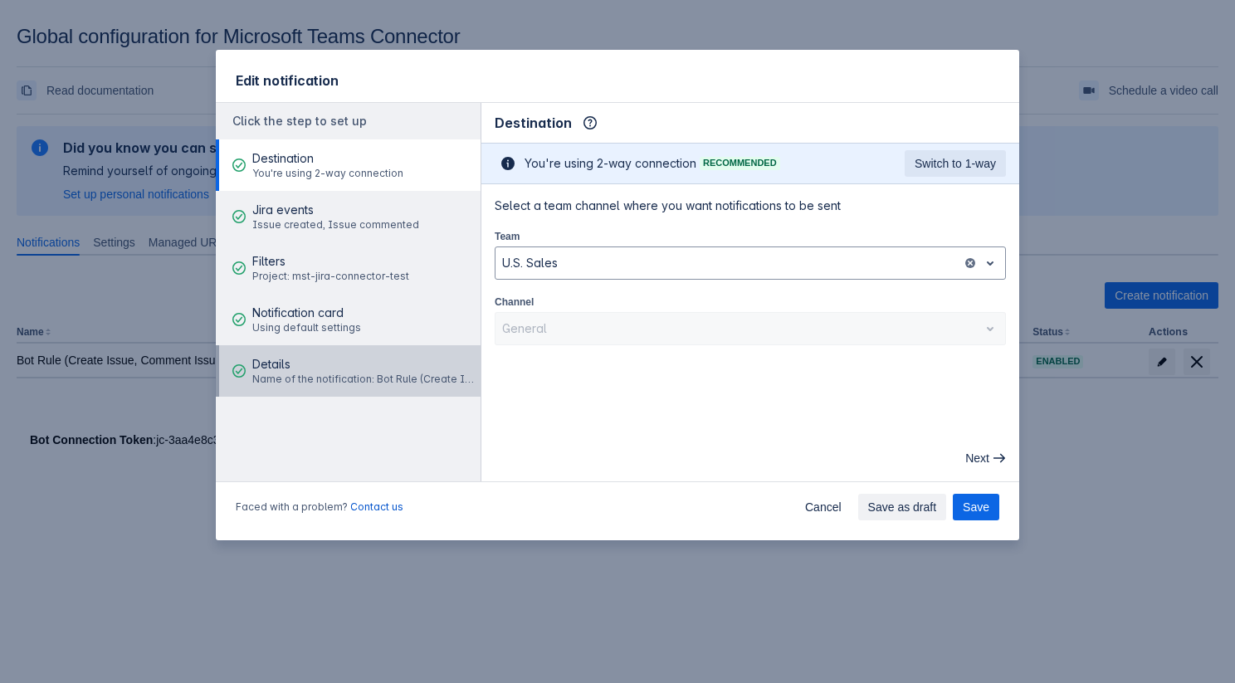
click at [349, 366] on span "Details" at bounding box center [363, 364] width 223 height 17
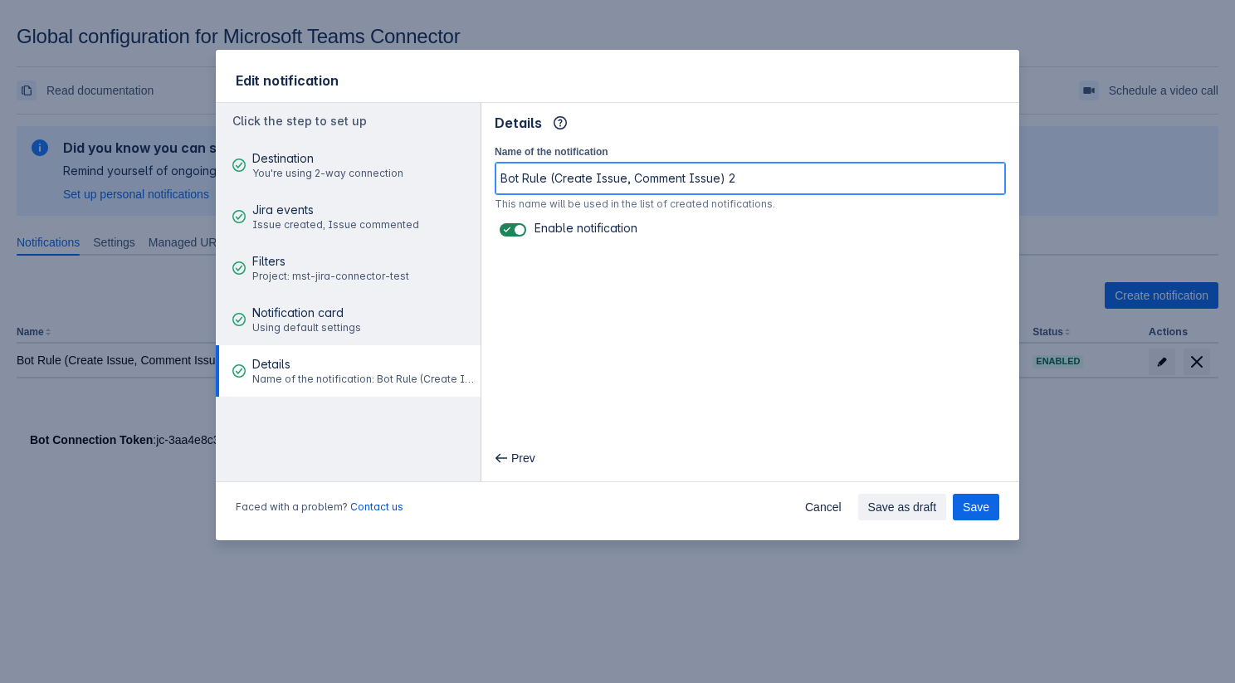
click at [795, 176] on input "Bot Rule (Create Issue, Comment Issue) 2" at bounding box center [749, 178] width 509 height 30
type input "Bot Rule (Create Issue, Comment Issue)"
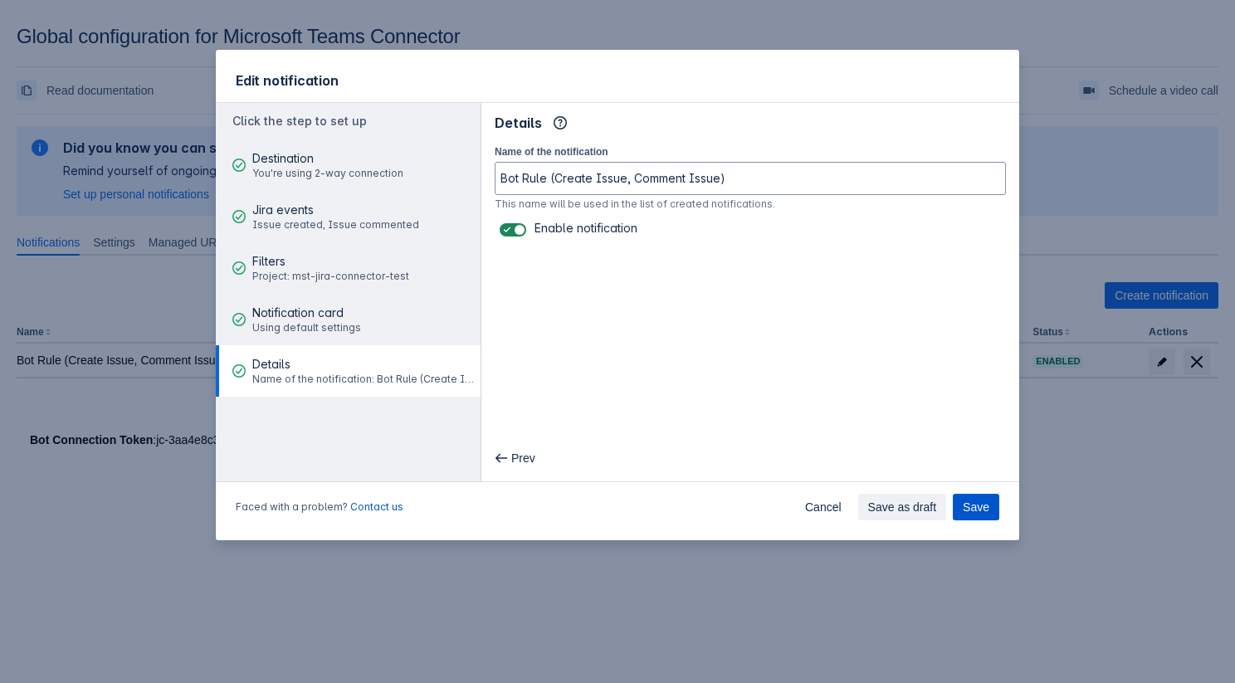
click at [965, 506] on span "Save" at bounding box center [975, 507] width 27 height 27
